Goal: Transaction & Acquisition: Obtain resource

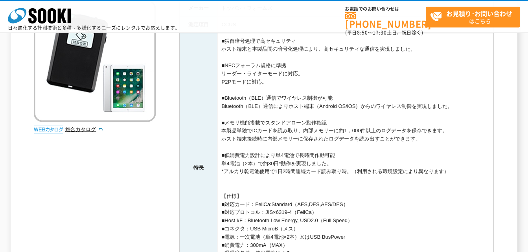
scroll to position [157, 0]
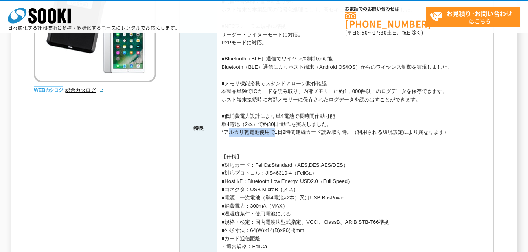
drag, startPoint x: 224, startPoint y: 133, endPoint x: 271, endPoint y: 135, distance: 47.6
click at [271, 135] on td "■独自暗号処理で高セキュリティ ホスト端末と本製品間の暗号化処理により、高セキュリティな通信を実現しました。 ■NFCフォーラム規格に準拠 リーダー・ライター…" at bounding box center [355, 129] width 276 height 270
drag, startPoint x: 271, startPoint y: 135, endPoint x: 285, endPoint y: 133, distance: 14.3
click at [285, 133] on td "■独自暗号処理で高セキュリティ ホスト端末と本製品間の暗号化処理により、高セキュリティな通信を実現しました。 ■NFCフォーラム規格に準拠 リーダー・ライター…" at bounding box center [355, 129] width 276 height 270
drag, startPoint x: 224, startPoint y: 134, endPoint x: 284, endPoint y: 135, distance: 59.3
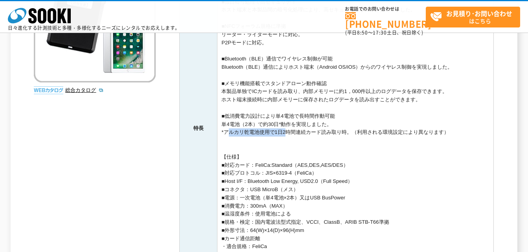
click at [284, 135] on td "■独自暗号処理で高セキュリティ ホスト端末と本製品間の暗号化処理により、高セキュリティな通信を実現しました。 ■NFCフォーラム規格に準拠 リーダー・ライター…" at bounding box center [355, 129] width 276 height 270
click at [285, 135] on td "■独自暗号処理で高セキュリティ ホスト端末と本製品間の暗号化処理により、高セキュリティな通信を実現しました。 ■NFCフォーラム規格に準拠 リーダー・ライター…" at bounding box center [355, 129] width 276 height 270
click at [279, 154] on td "■独自暗号処理で高セキュリティ ホスト端末と本製品間の暗号化処理により、高セキュリティな通信を実現しました。 ■NFCフォーラム規格に準拠 リーダー・ライター…" at bounding box center [355, 129] width 276 height 270
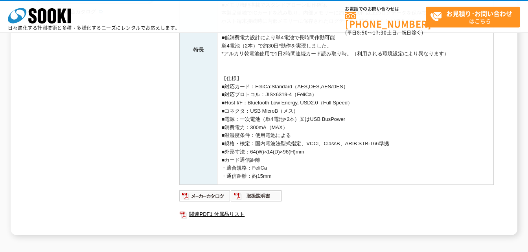
scroll to position [275, 0]
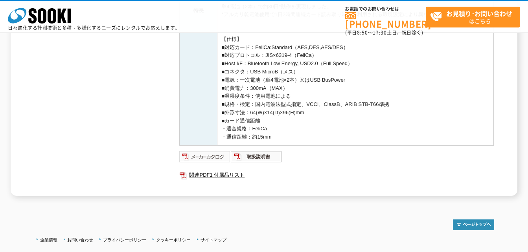
click at [219, 162] on img at bounding box center [204, 157] width 51 height 13
